Goal: Task Accomplishment & Management: Use online tool/utility

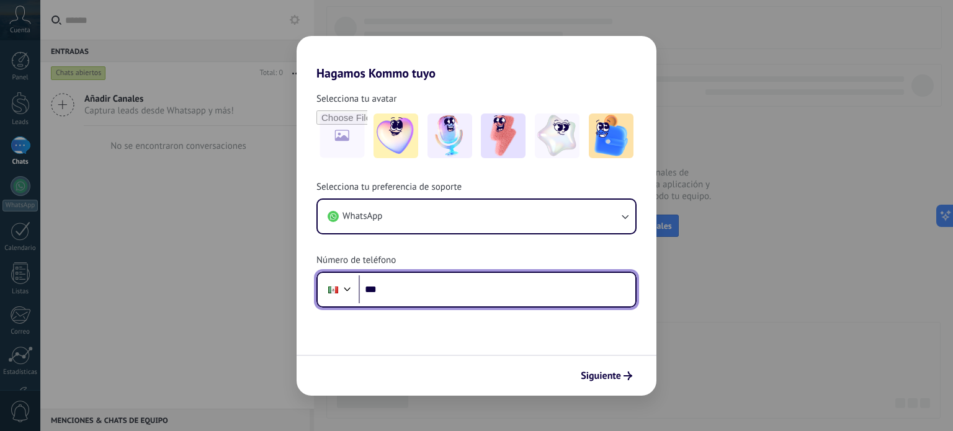
click at [437, 292] on input "***" at bounding box center [497, 289] width 277 height 29
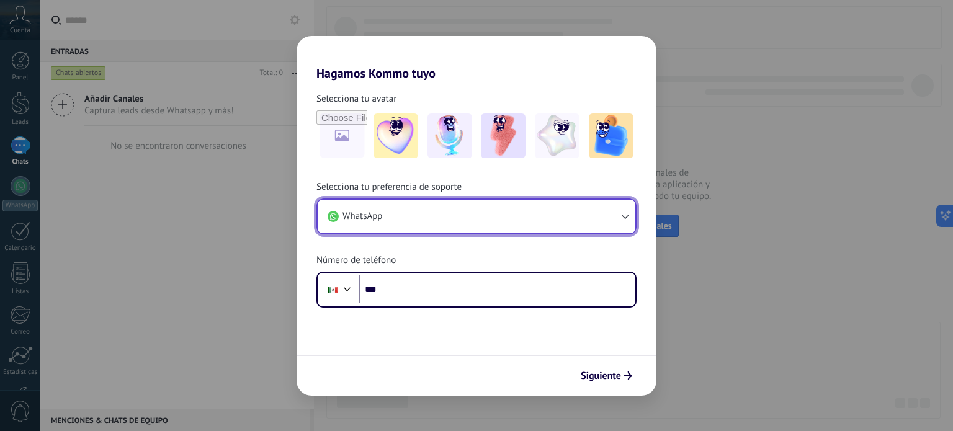
click at [550, 213] on button "WhatsApp" at bounding box center [477, 216] width 318 height 33
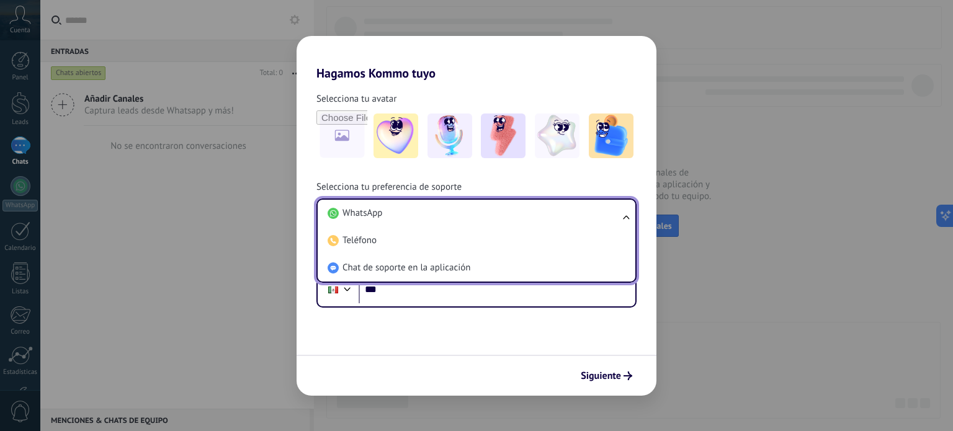
click at [571, 60] on h2 "Hagamos Kommo tuyo" at bounding box center [477, 58] width 360 height 45
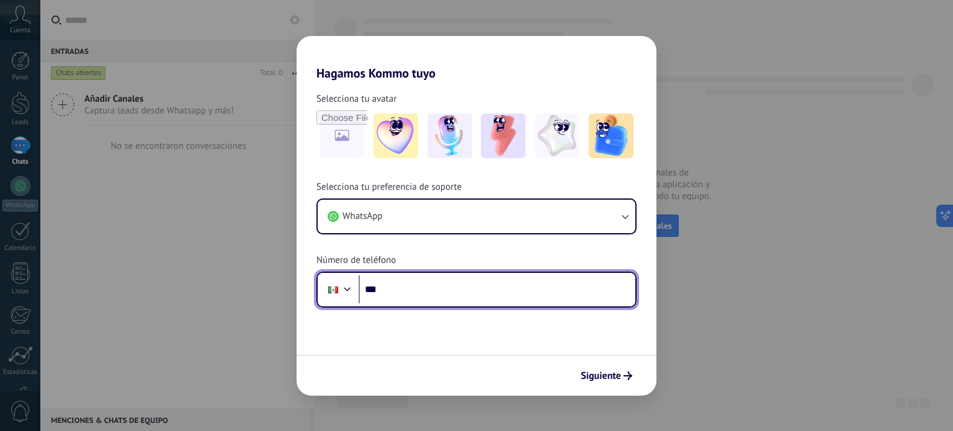
click at [496, 275] on input "***" at bounding box center [497, 289] width 277 height 29
type input "**********"
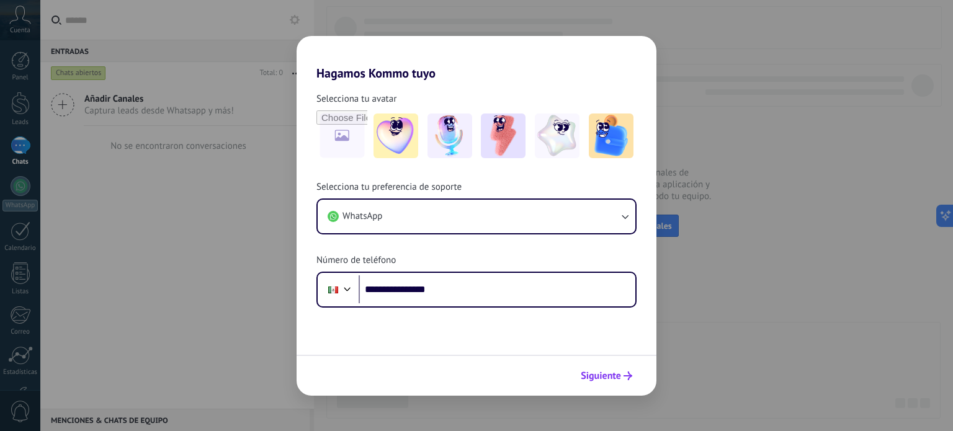
click at [616, 375] on span "Siguiente" at bounding box center [601, 376] width 40 height 9
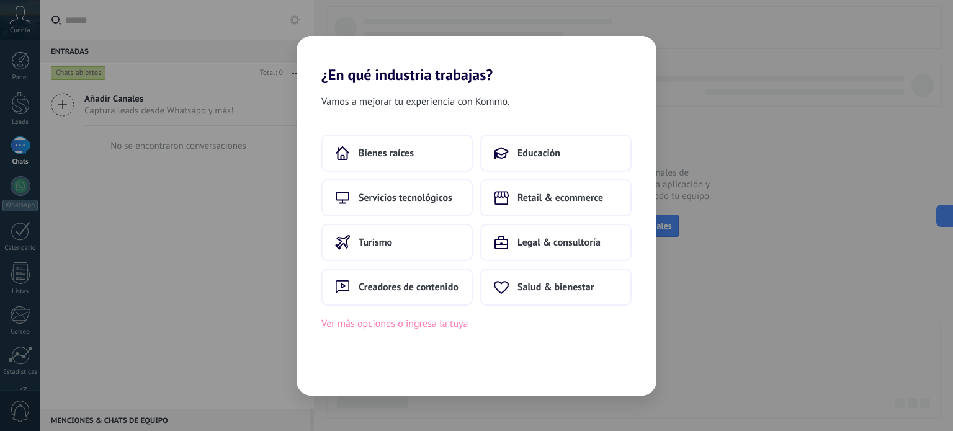
click at [403, 323] on button "Ver más opciones o ingresa la tuya" at bounding box center [394, 324] width 146 height 16
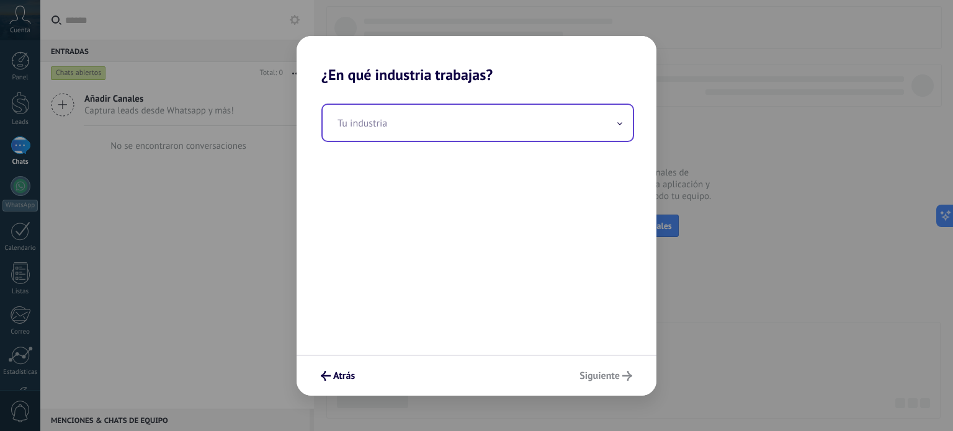
click at [469, 107] on input "text" at bounding box center [478, 123] width 310 height 36
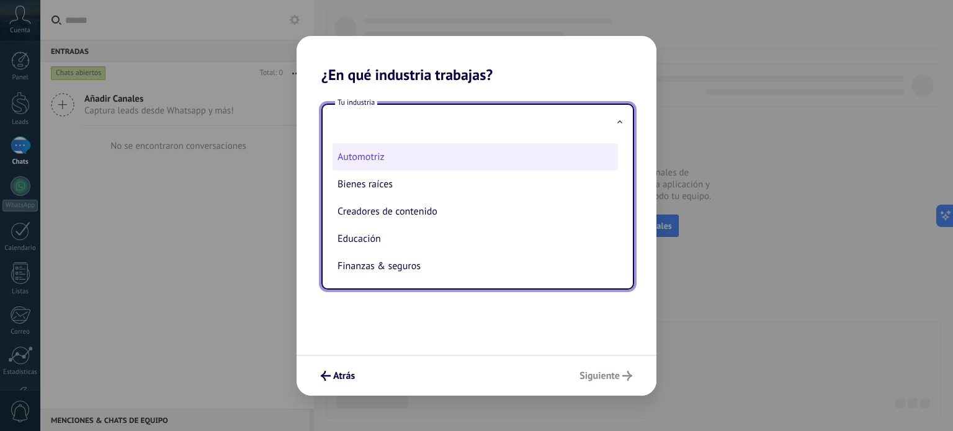
click at [457, 153] on li "Automotriz" at bounding box center [475, 156] width 285 height 27
type input "**********"
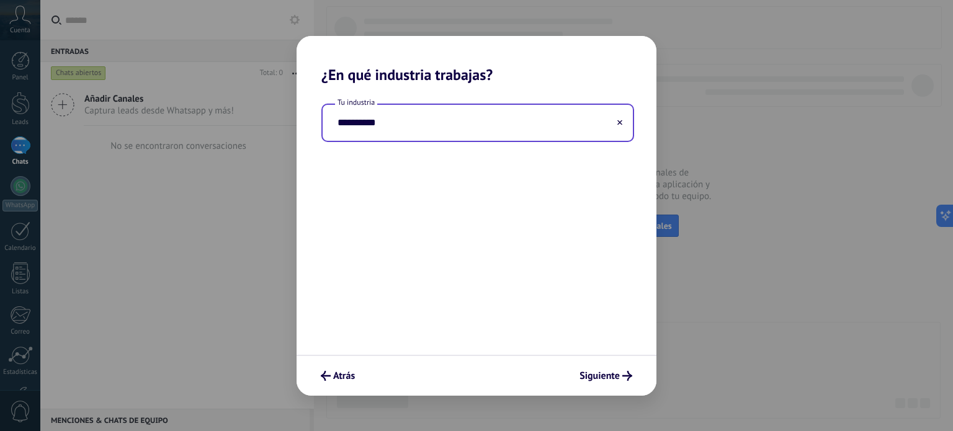
click at [519, 128] on input "**********" at bounding box center [478, 123] width 310 height 36
click at [620, 123] on icon at bounding box center [619, 122] width 5 height 5
click at [544, 127] on input "text" at bounding box center [478, 123] width 310 height 36
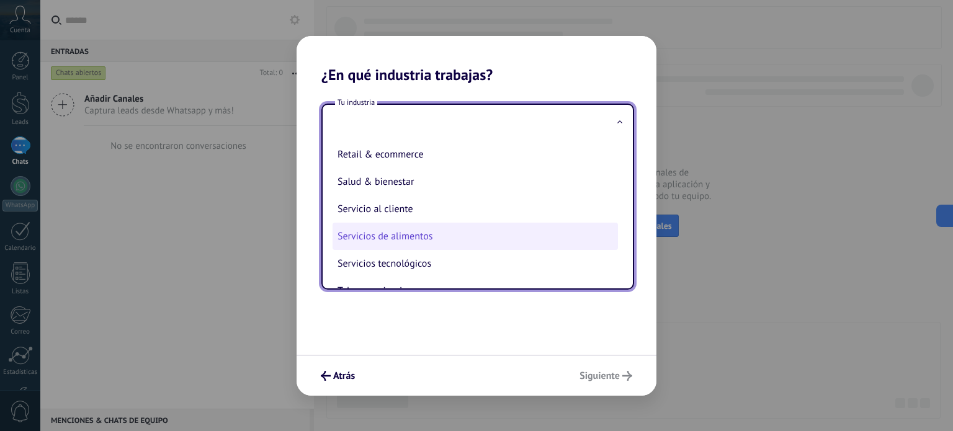
scroll to position [337, 0]
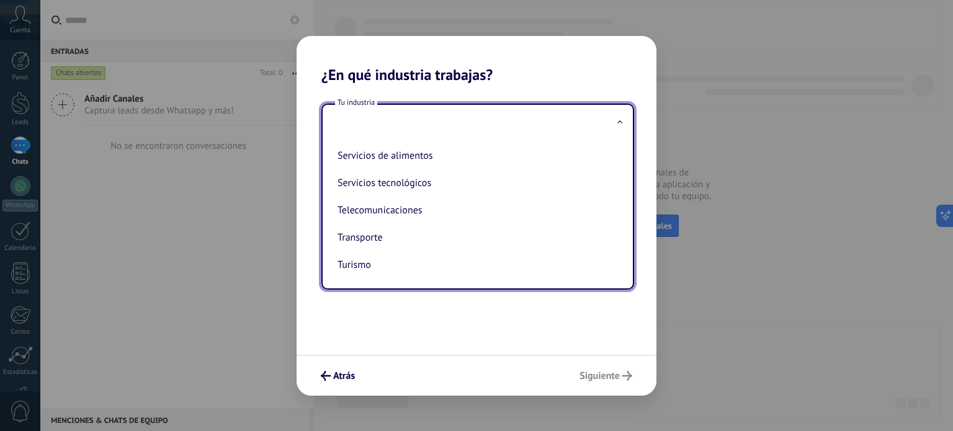
click at [526, 125] on input "text" at bounding box center [478, 123] width 310 height 36
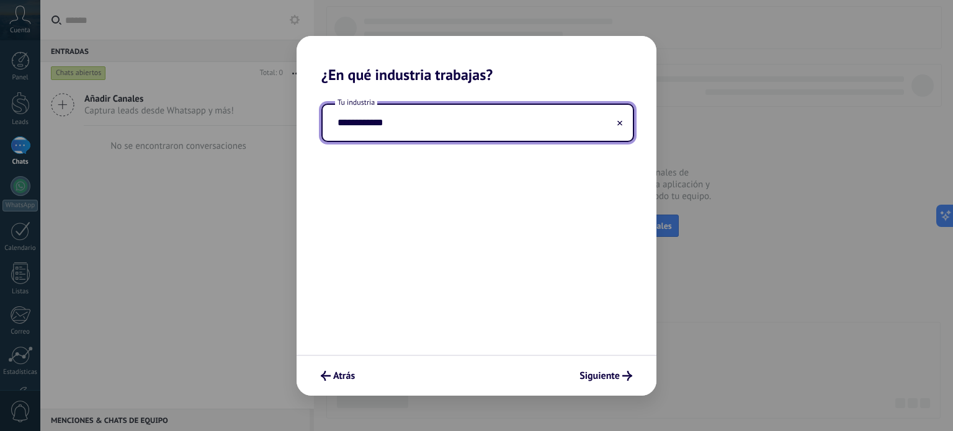
type input "**********"
click at [601, 372] on span "Siguiente" at bounding box center [599, 376] width 40 height 9
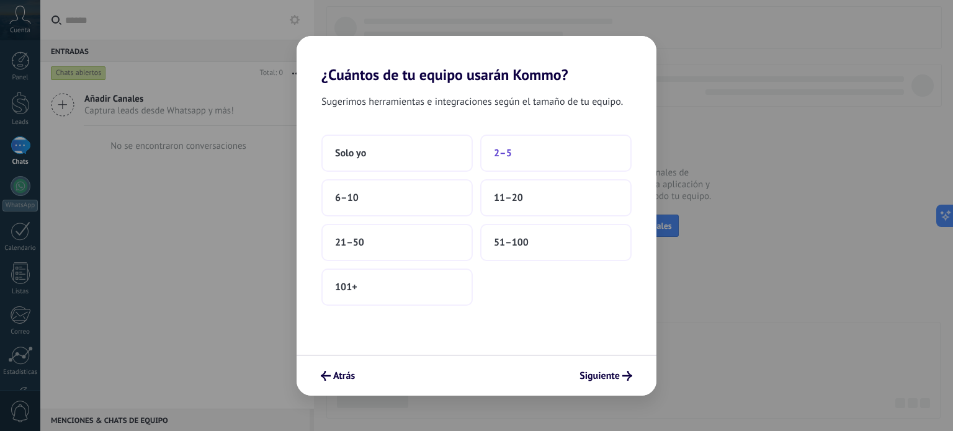
click at [542, 156] on button "2–5" at bounding box center [555, 153] width 151 height 37
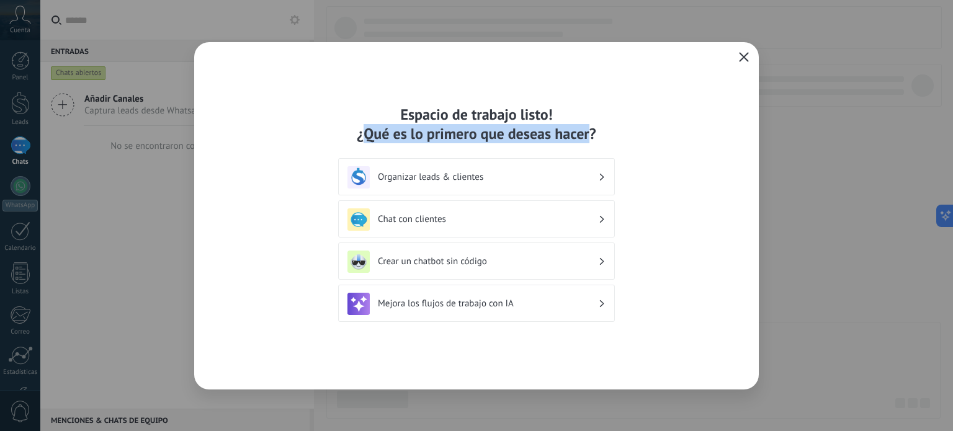
drag, startPoint x: 362, startPoint y: 132, endPoint x: 588, endPoint y: 131, distance: 225.8
click at [587, 130] on div "Espacio de trabajo listo! ¿Qué es lo primero que deseas hacer?" at bounding box center [476, 124] width 277 height 38
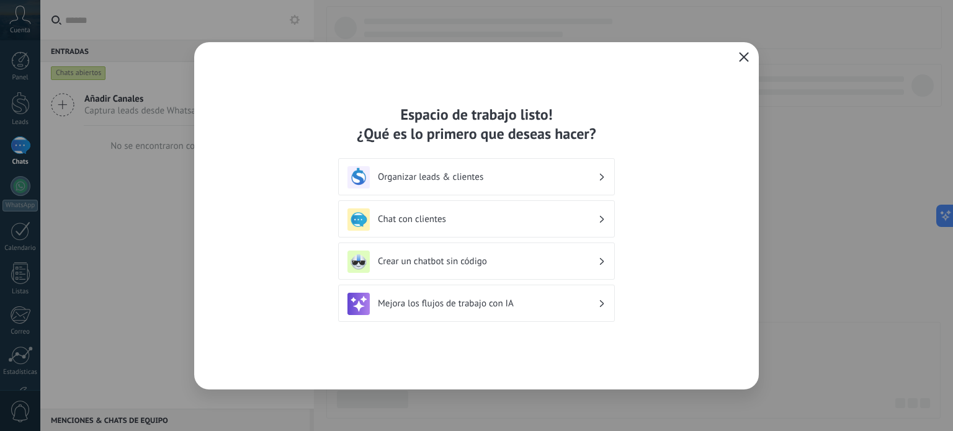
click at [684, 163] on div "Espacio de trabajo listo! ¿Qué es lo primero que deseas hacer? Organizar leads …" at bounding box center [476, 215] width 565 height 347
click at [551, 153] on div "Espacio de trabajo listo! ¿Qué es lo primero que deseas hacer? Organizar leads …" at bounding box center [476, 216] width 277 height 222
click at [546, 167] on div "Organizar leads & clientes" at bounding box center [476, 177] width 258 height 22
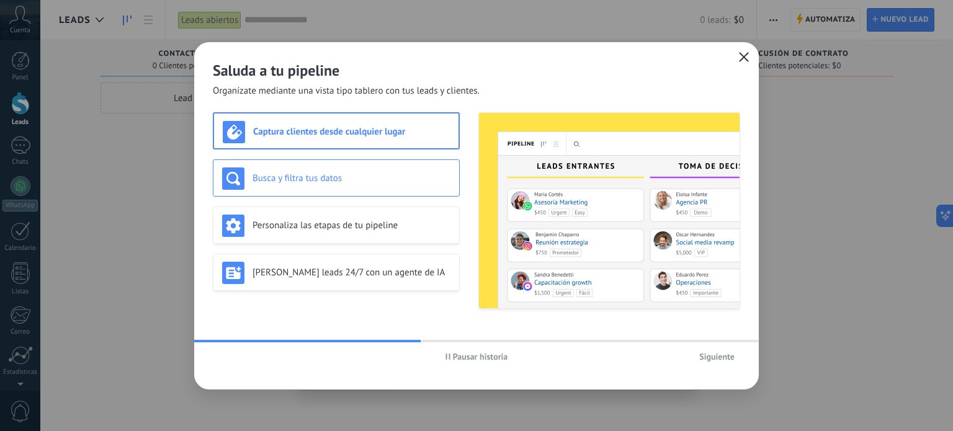
click at [321, 181] on h3 "Busca y filtra tus datos" at bounding box center [351, 178] width 198 height 12
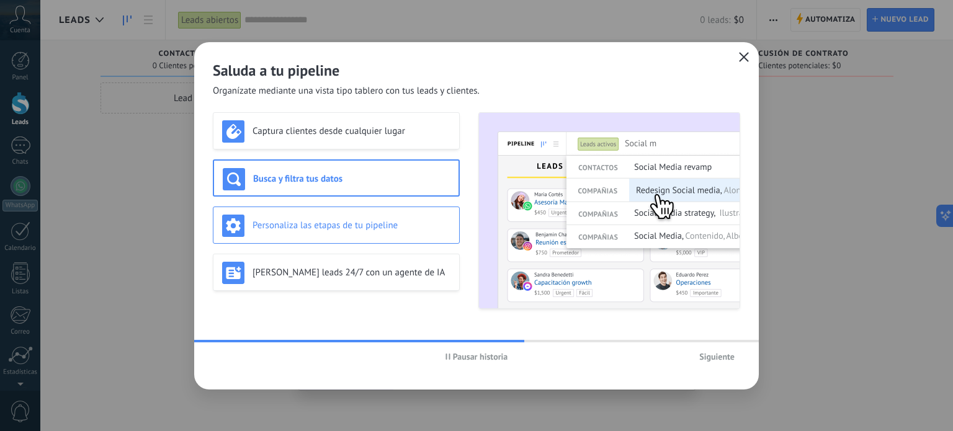
click at [320, 221] on h3 "Personaliza las etapas de tu pipeline" at bounding box center [351, 226] width 198 height 12
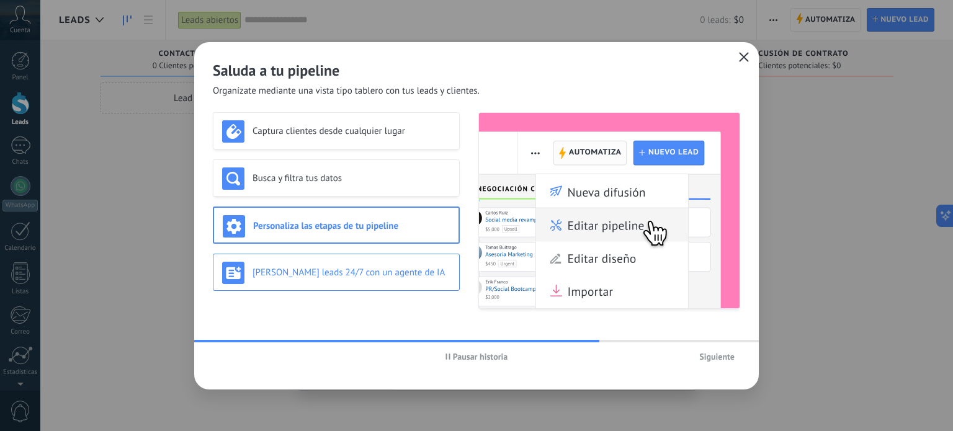
click at [342, 273] on h3 "[PERSON_NAME] leads 24/7 con un agente de IA" at bounding box center [351, 273] width 198 height 12
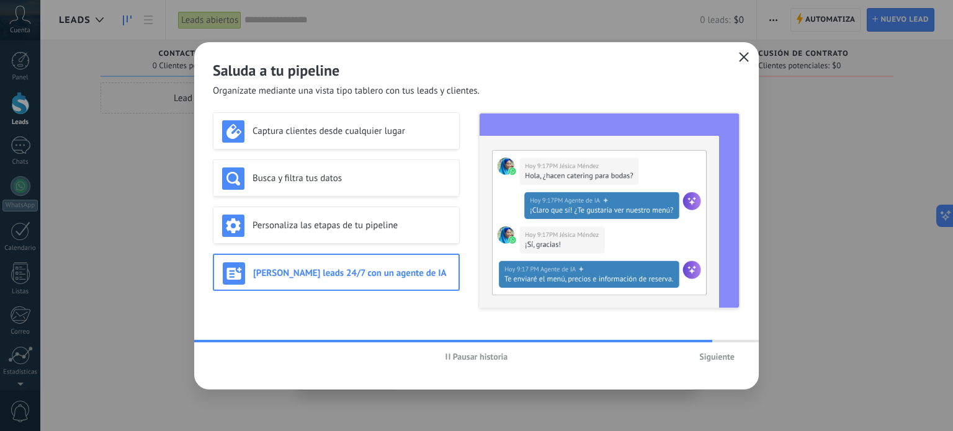
click at [726, 359] on span "Siguiente" at bounding box center [716, 356] width 35 height 9
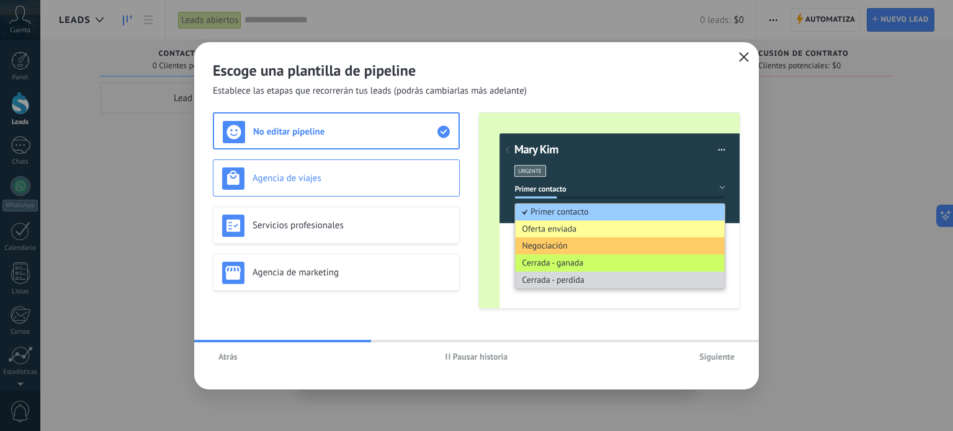
click at [359, 181] on h3 "Agencia de viajes" at bounding box center [351, 178] width 198 height 12
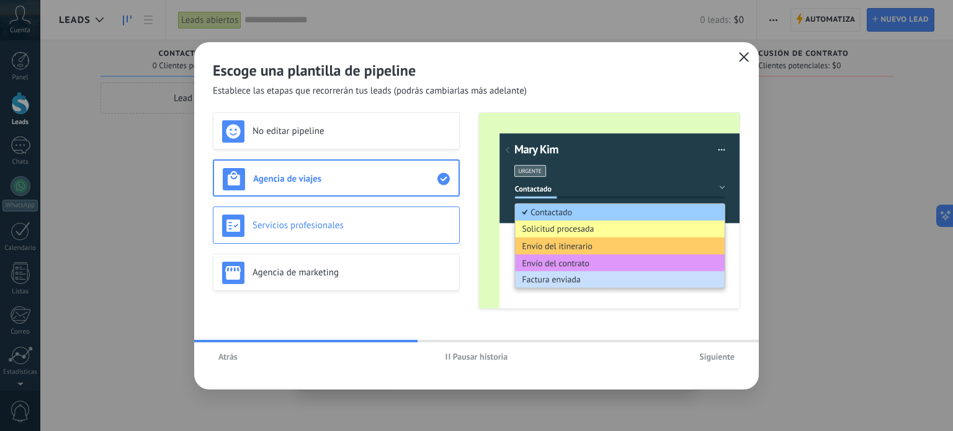
click at [358, 221] on h3 "Servicios profesionales" at bounding box center [351, 226] width 198 height 12
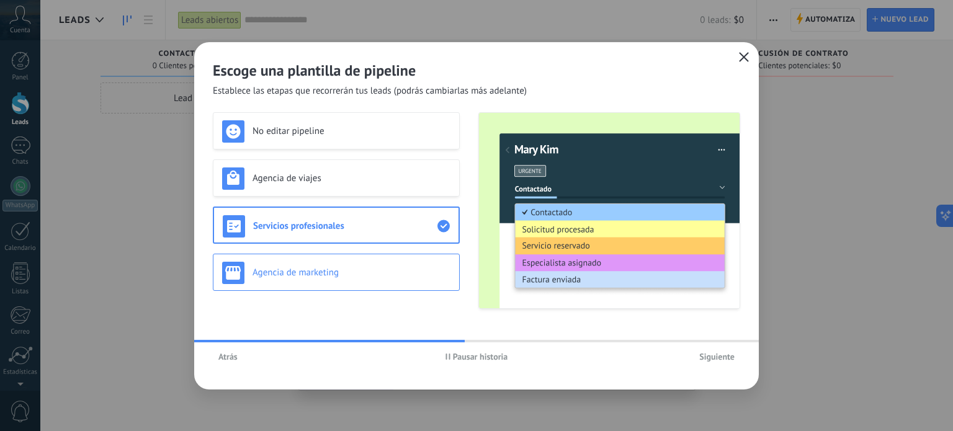
click at [354, 260] on div "Agencia de marketing" at bounding box center [336, 272] width 247 height 37
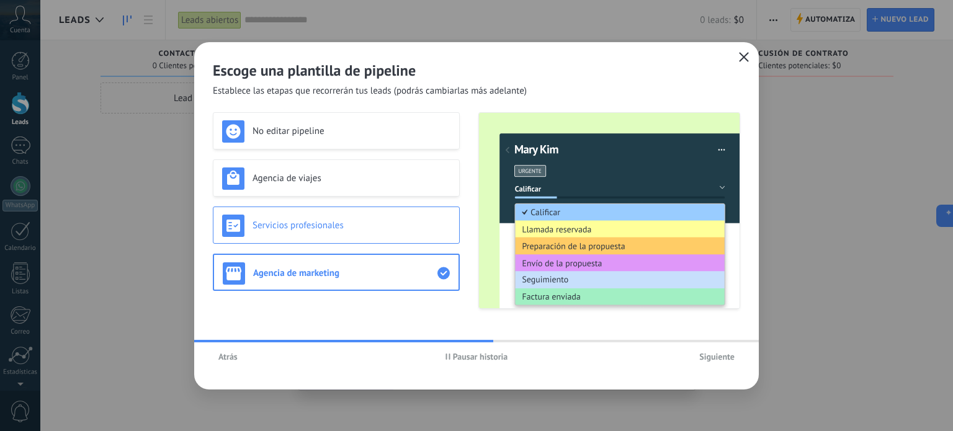
click at [355, 228] on h3 "Servicios profesionales" at bounding box center [351, 226] width 198 height 12
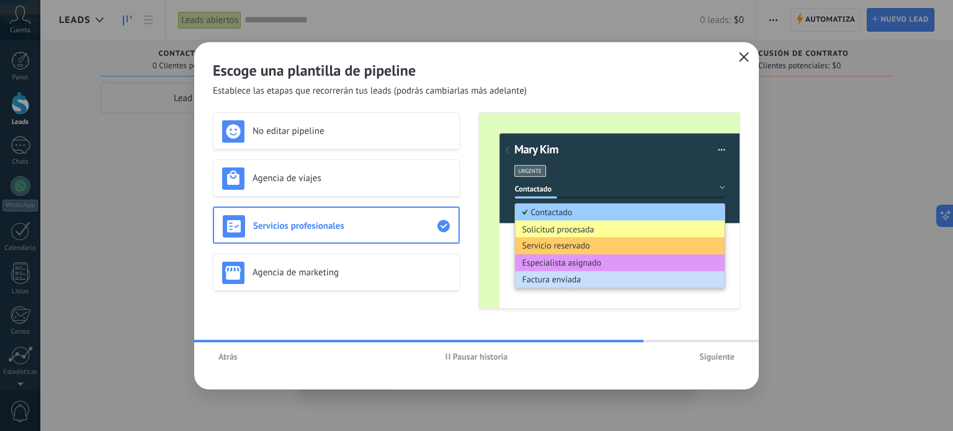
click at [450, 355] on span "Pausar historia" at bounding box center [476, 356] width 63 height 9
click at [341, 130] on h3 "No editar pipeline" at bounding box center [351, 131] width 198 height 12
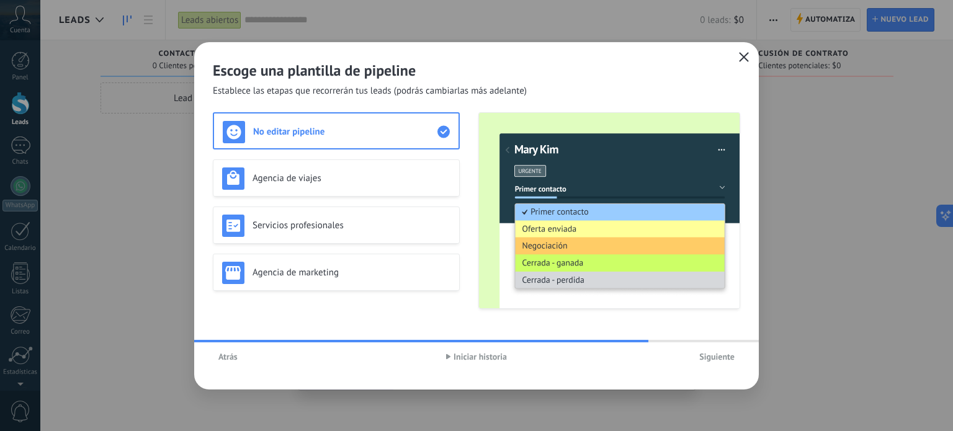
click at [457, 355] on span "Iniciar historia" at bounding box center [479, 356] width 53 height 9
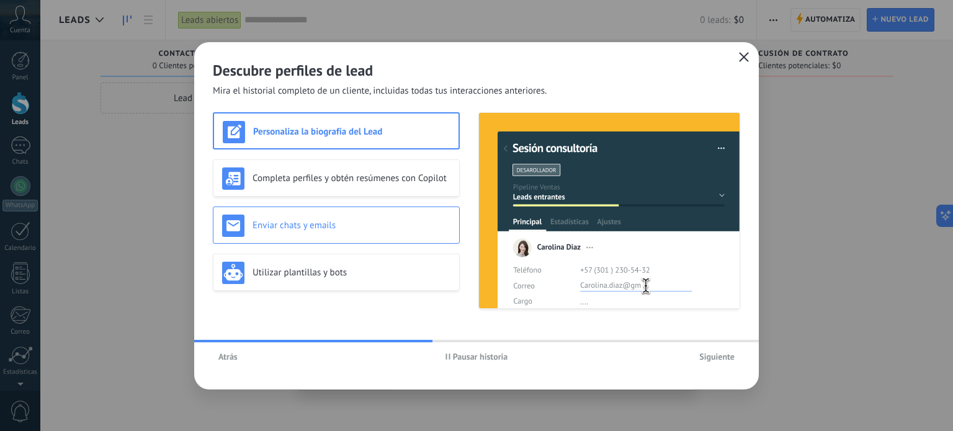
click at [378, 227] on h3 "Enviar chats y emails" at bounding box center [351, 226] width 198 height 12
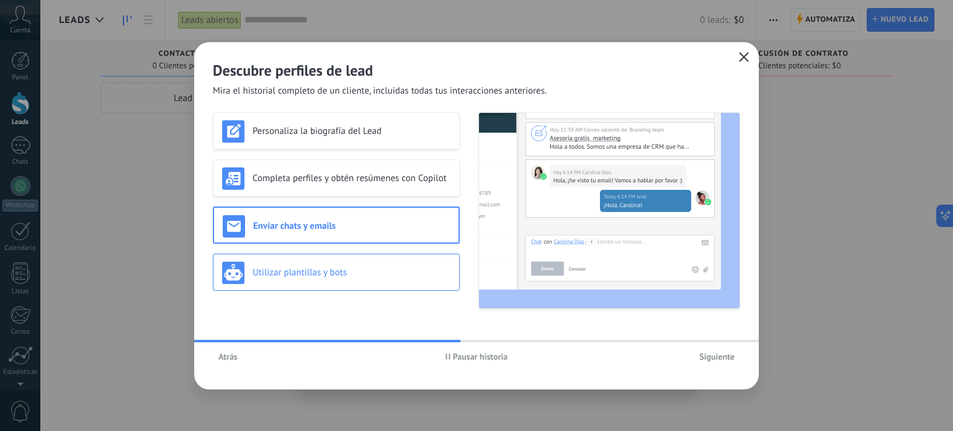
click at [380, 270] on h3 "Utilizar plantillas y bots" at bounding box center [351, 273] width 198 height 12
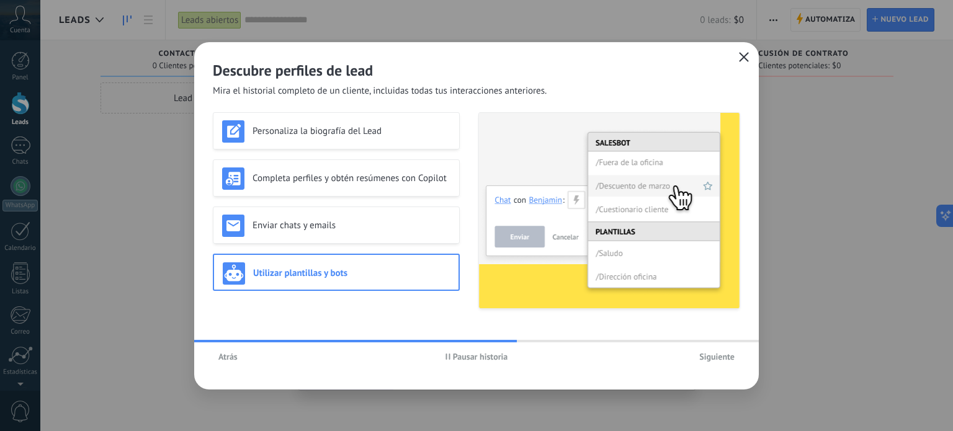
click at [717, 358] on span "Siguiente" at bounding box center [716, 356] width 35 height 9
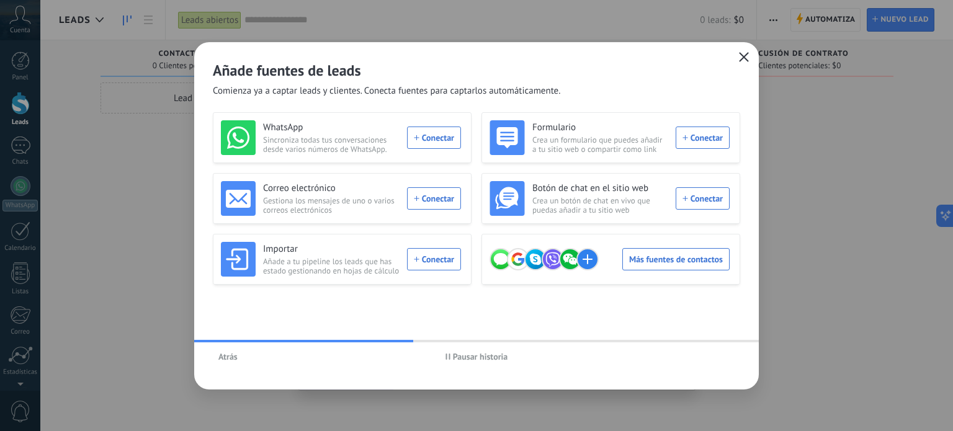
click at [451, 358] on span "Pausar historia" at bounding box center [476, 356] width 63 height 9
click at [313, 138] on span "Sincroniza todas tus conversaciones desde varios números de WhatsApp." at bounding box center [331, 144] width 136 height 19
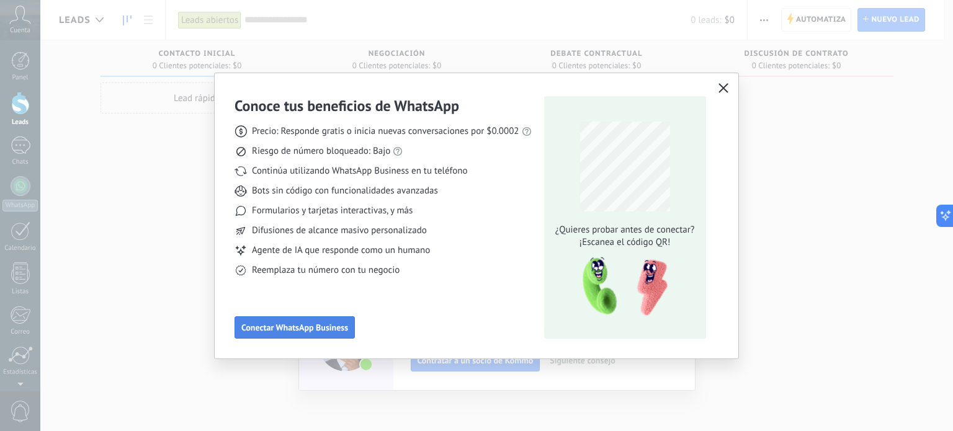
click at [342, 330] on span "Conectar WhatsApp Business" at bounding box center [294, 327] width 107 height 9
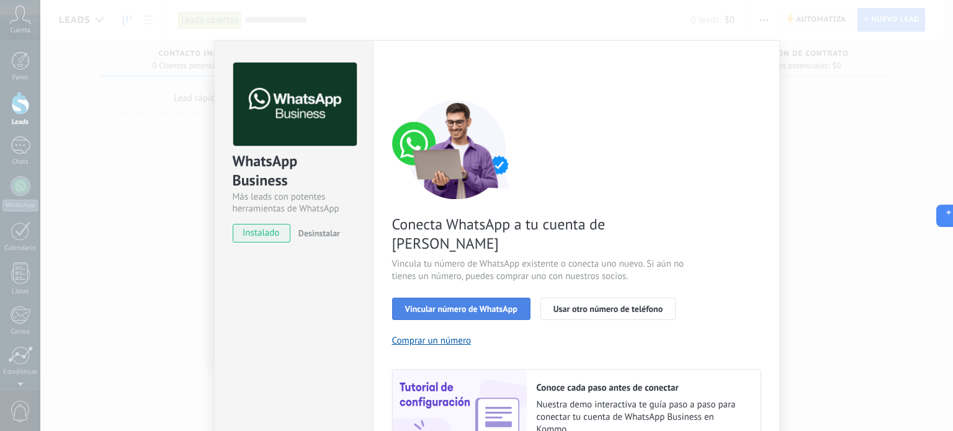
click at [449, 305] on span "Vincular número de WhatsApp" at bounding box center [461, 309] width 112 height 9
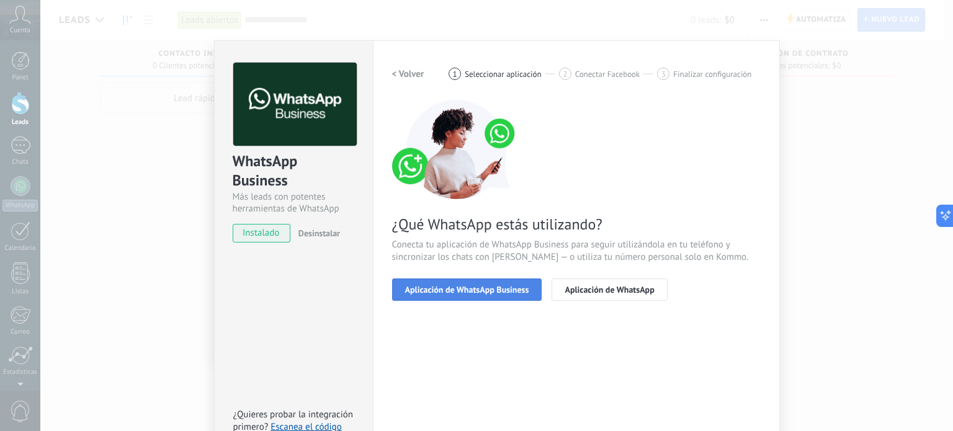
click at [441, 287] on span "Aplicación de WhatsApp Business" at bounding box center [467, 289] width 124 height 9
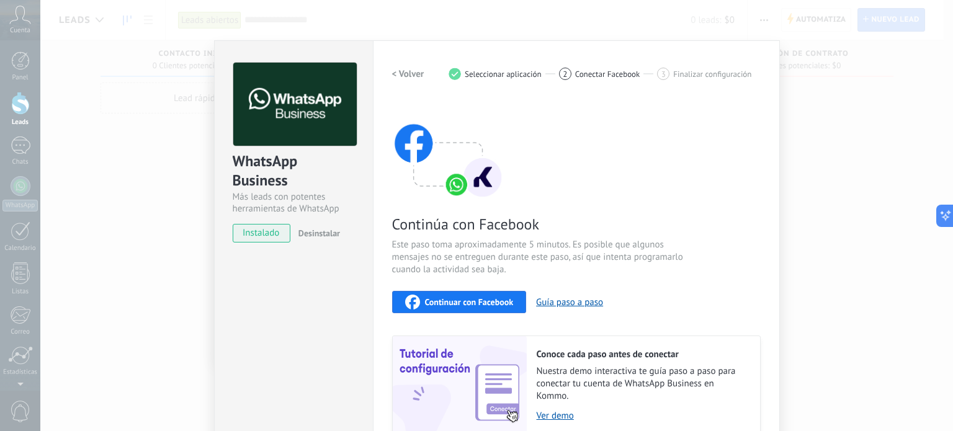
scroll to position [62, 0]
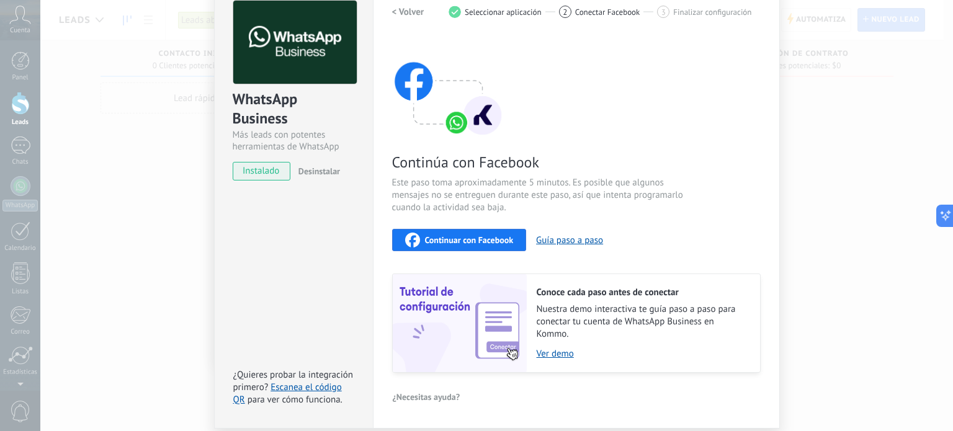
click at [468, 233] on div "Continuar con Facebook" at bounding box center [459, 240] width 109 height 15
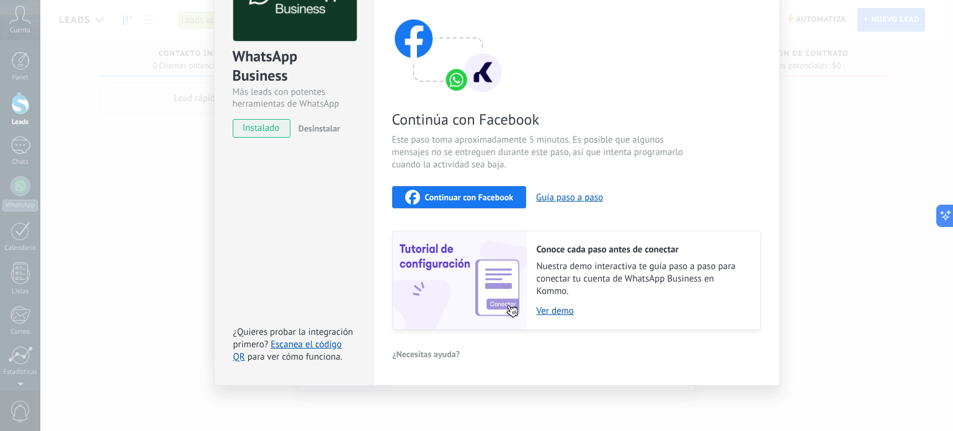
click at [474, 196] on span "Continuar con Facebook" at bounding box center [469, 197] width 89 height 9
click at [577, 196] on button "Guía paso a paso" at bounding box center [569, 198] width 67 height 12
